Goal: Task Accomplishment & Management: Manage account settings

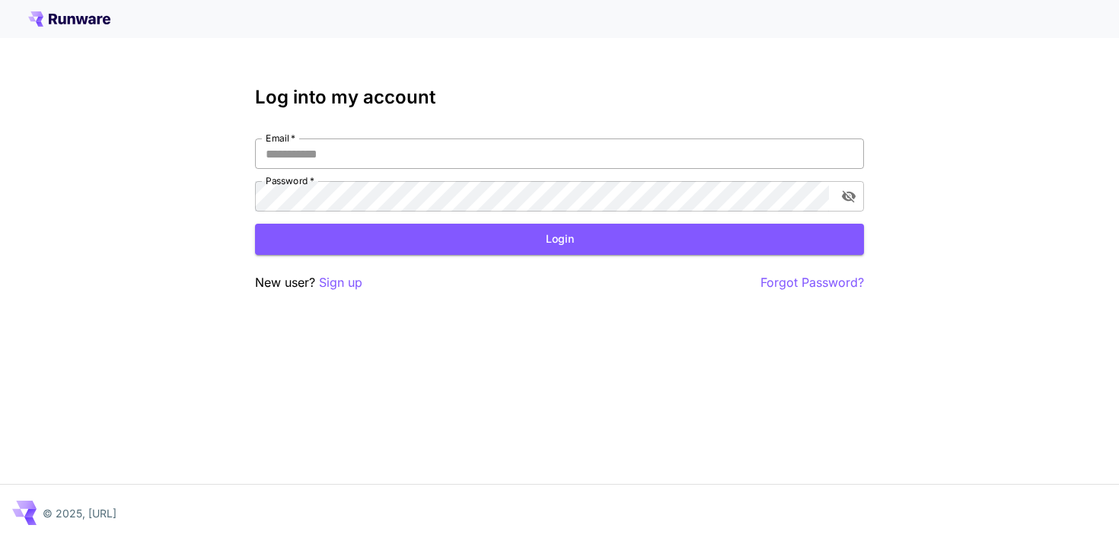
click at [522, 162] on input "Email   *" at bounding box center [559, 154] width 609 height 30
type input "**********"
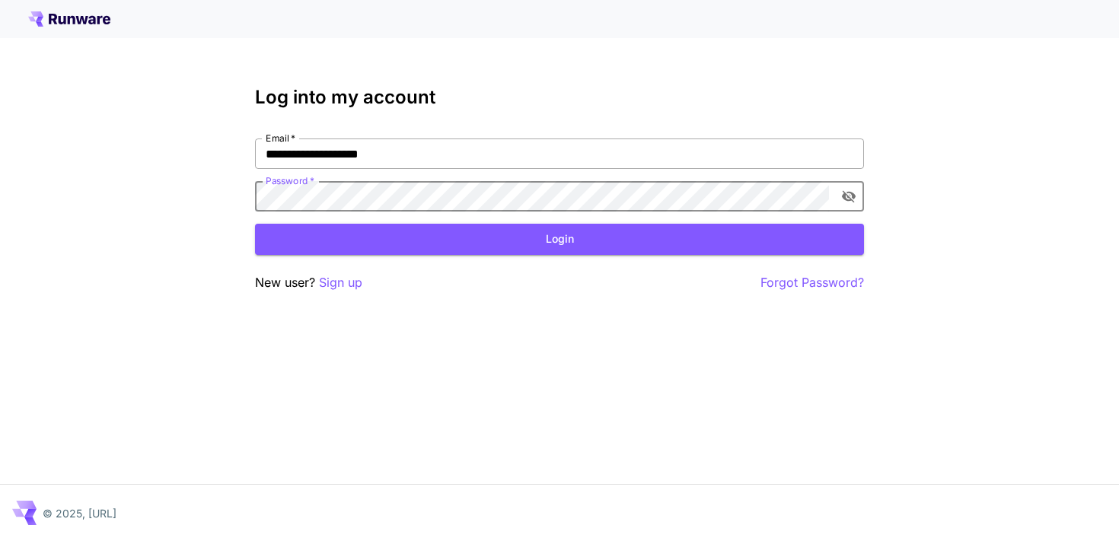
click button "Login" at bounding box center [559, 239] width 609 height 31
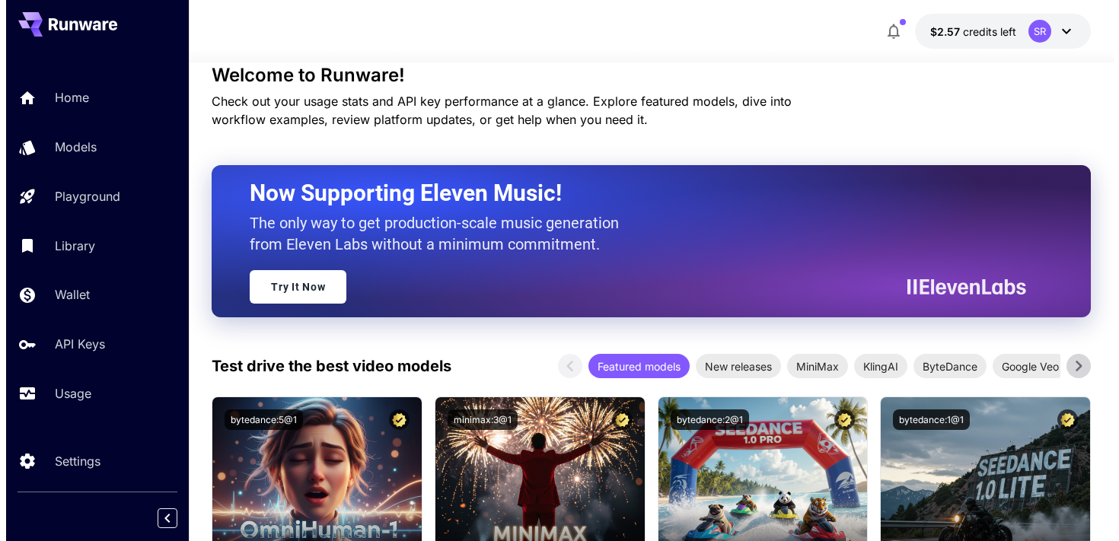
scroll to position [240, 0]
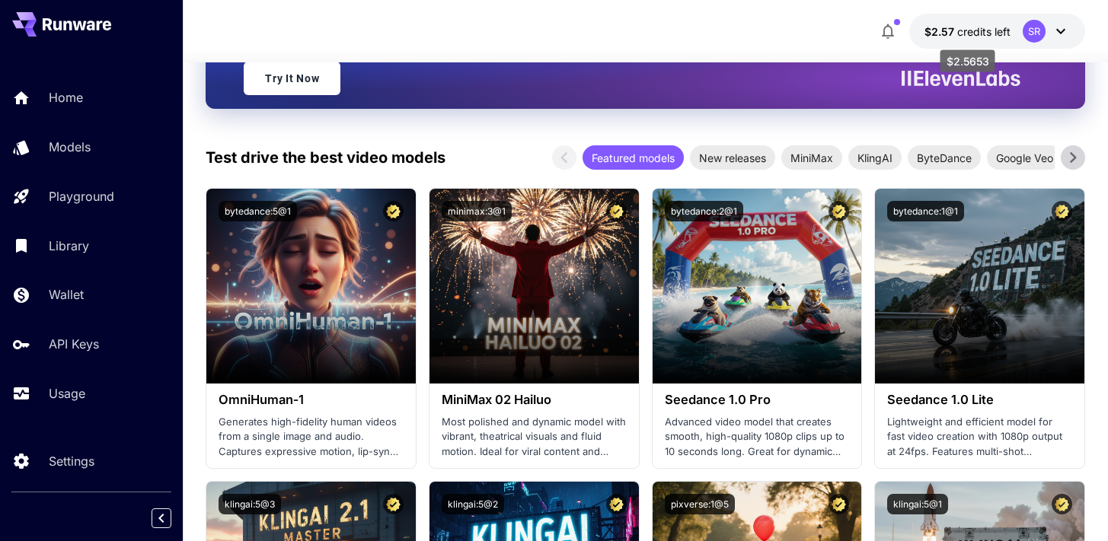
click at [952, 26] on span "$2.57" at bounding box center [940, 31] width 33 height 13
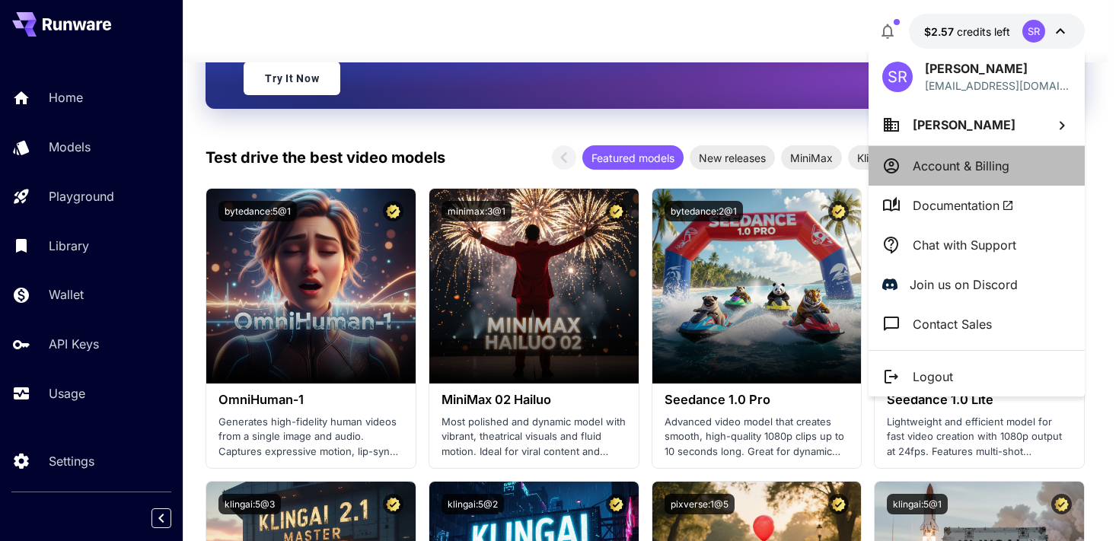
click at [939, 160] on p "Account & Billing" at bounding box center [961, 166] width 97 height 18
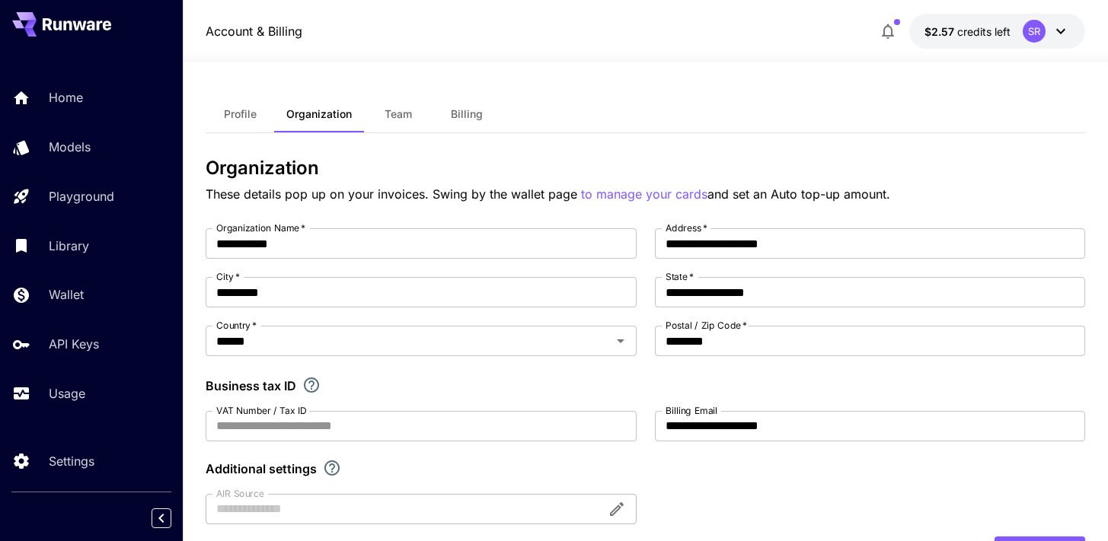
click at [487, 114] on button "Billing" at bounding box center [466, 114] width 69 height 37
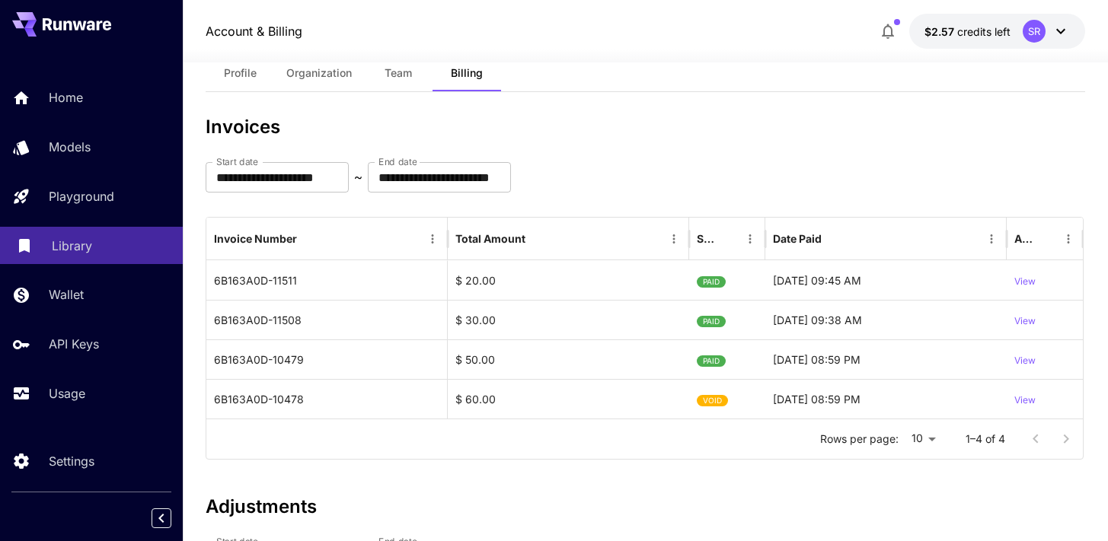
scroll to position [41, 0]
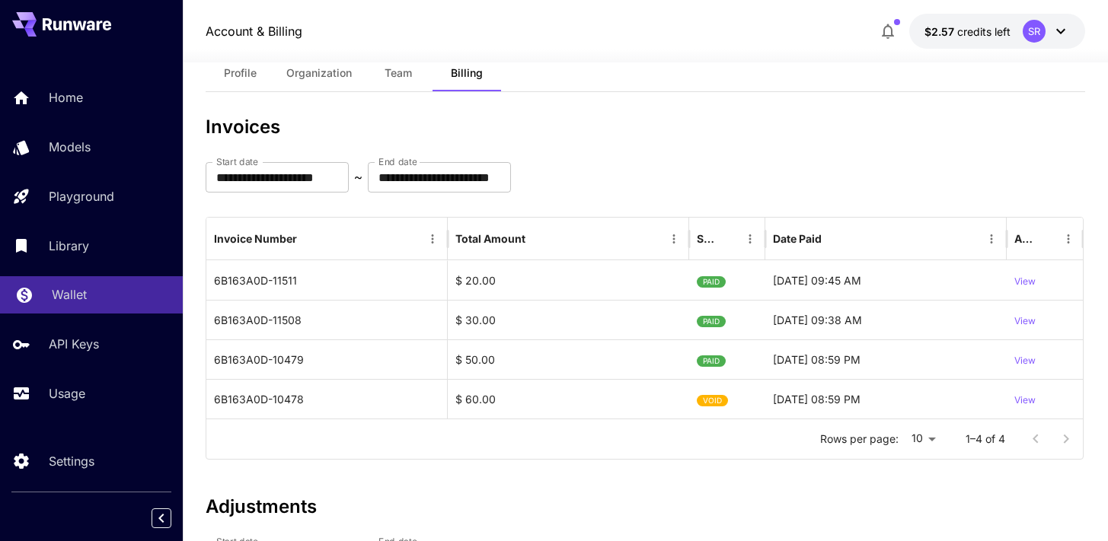
click at [80, 294] on p "Wallet" at bounding box center [69, 295] width 35 height 18
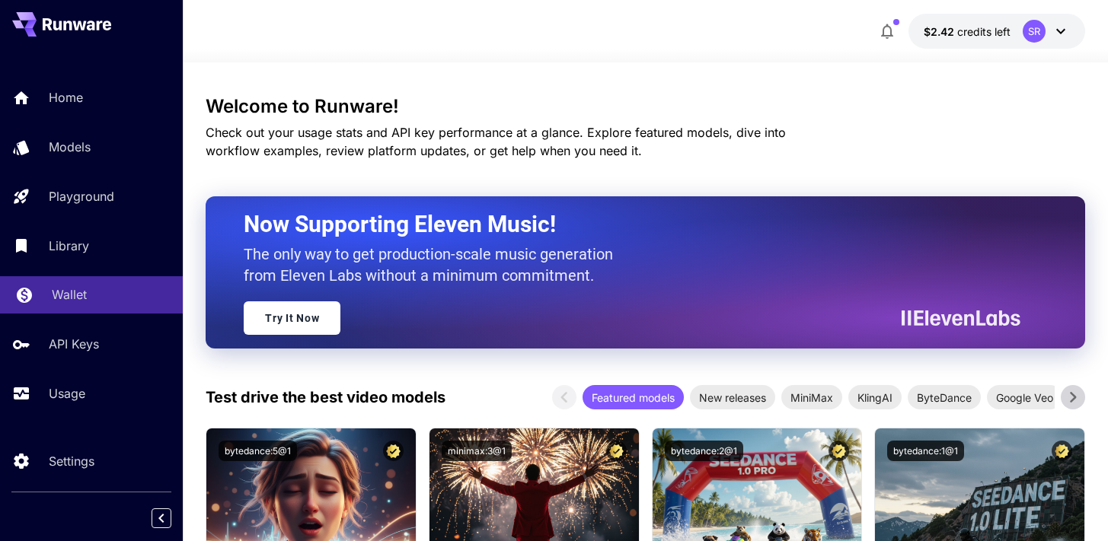
click at [48, 308] on link "Wallet" at bounding box center [91, 294] width 183 height 37
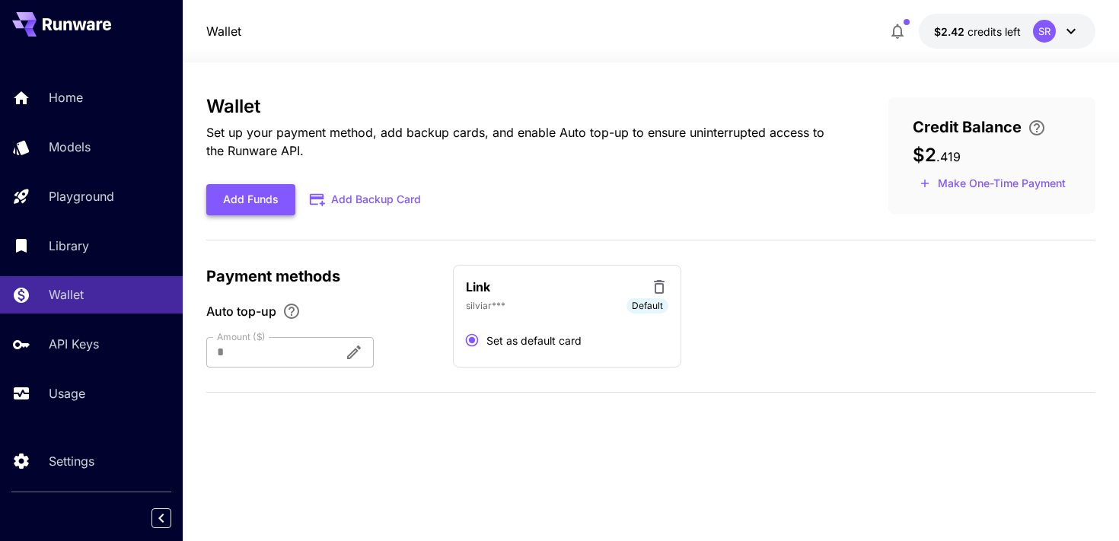
click at [251, 202] on button "Add Funds" at bounding box center [250, 199] width 89 height 31
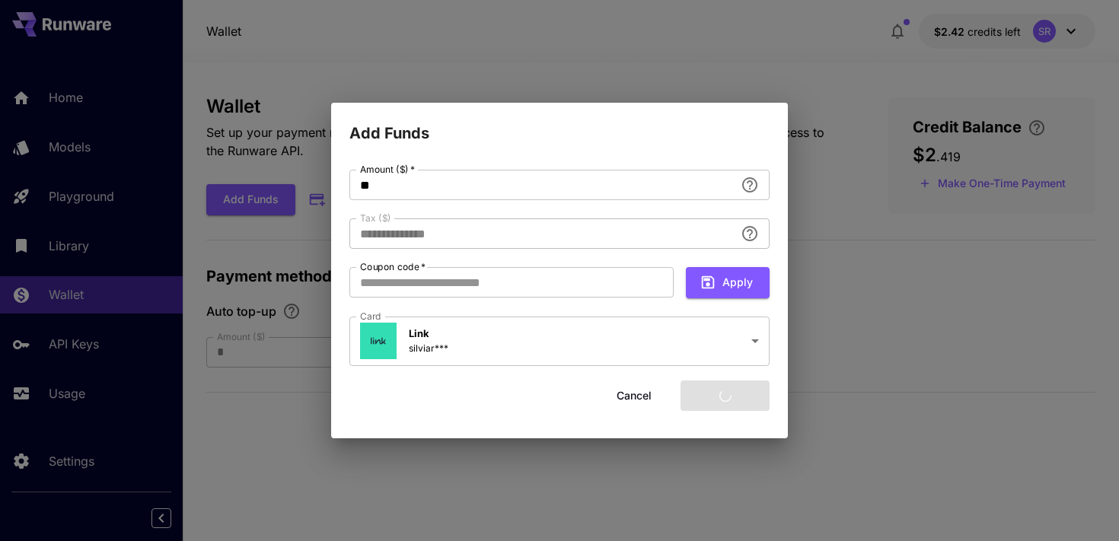
type input "****"
click at [716, 398] on button "Add funds" at bounding box center [725, 396] width 89 height 31
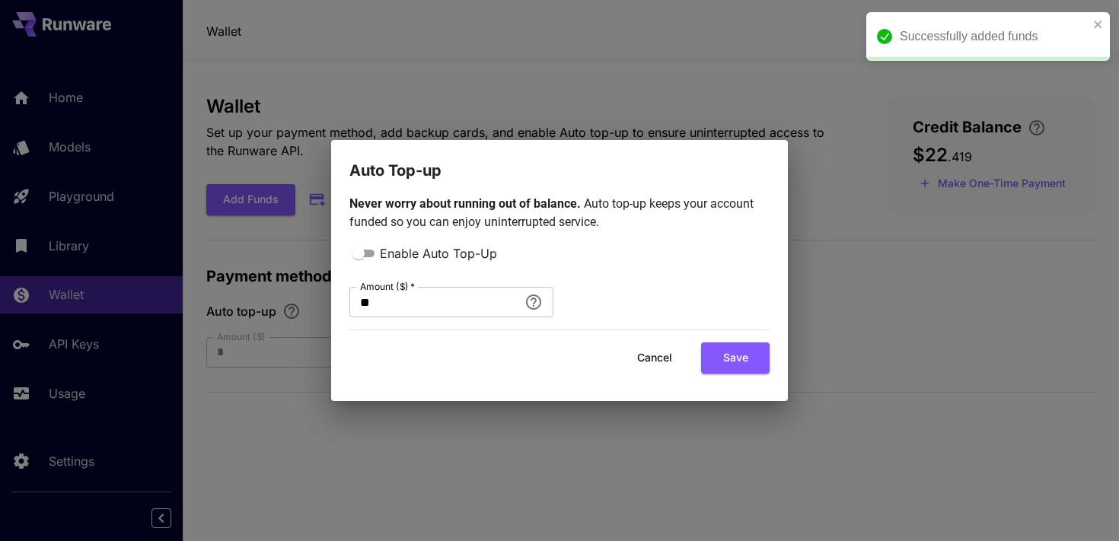
click at [644, 365] on button "Cancel" at bounding box center [655, 358] width 69 height 31
